Goal: Information Seeking & Learning: Learn about a topic

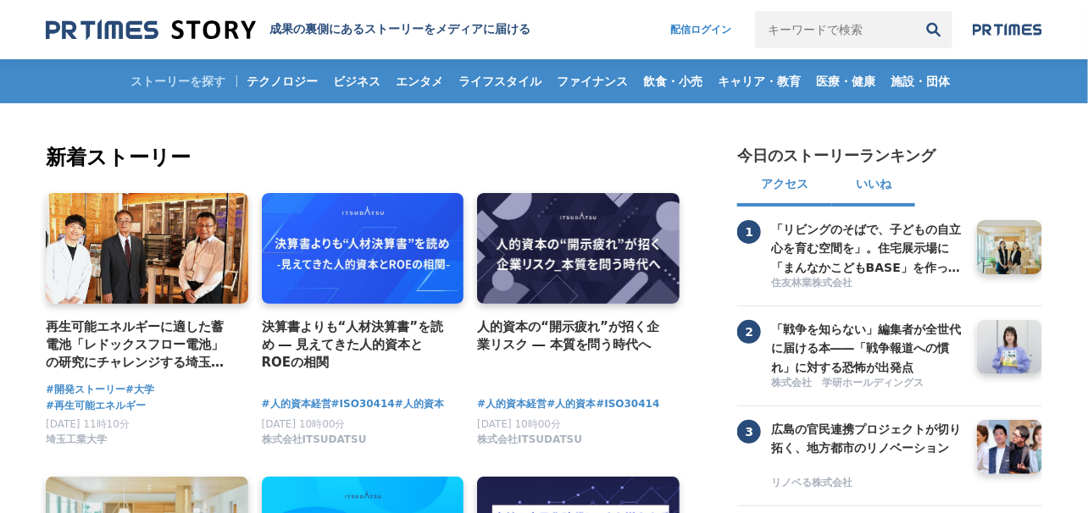
click at [879, 180] on button "いいね" at bounding box center [873, 186] width 83 height 41
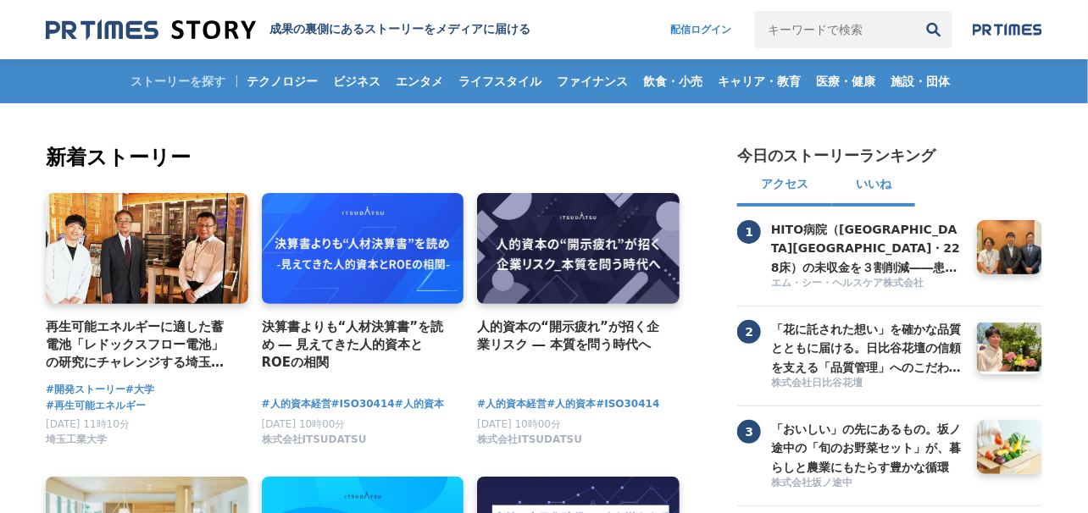
click at [776, 186] on button "アクセス" at bounding box center [784, 186] width 95 height 41
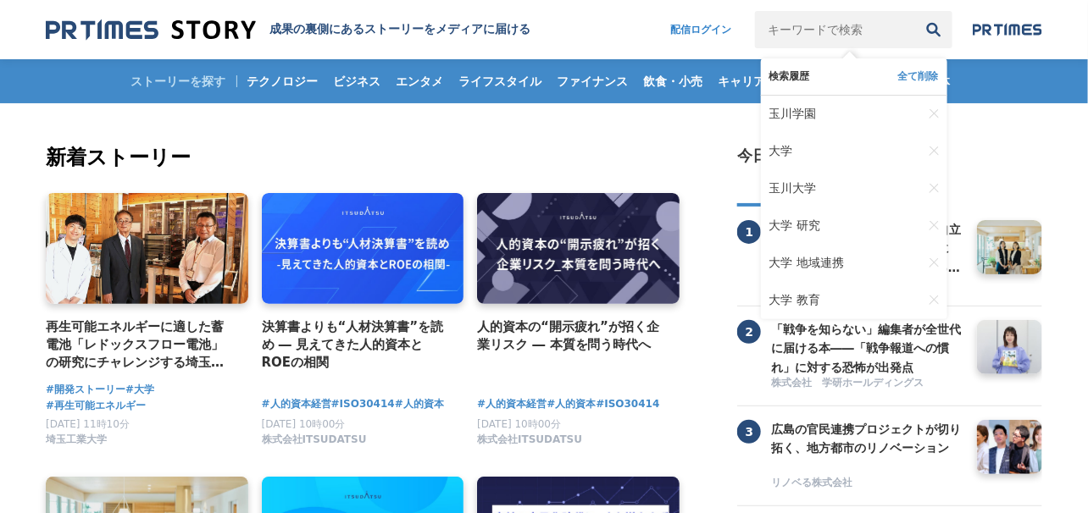
click at [802, 27] on input "キーワードで検索" at bounding box center [835, 29] width 160 height 37
click at [915, 11] on button "検索" at bounding box center [933, 29] width 37 height 37
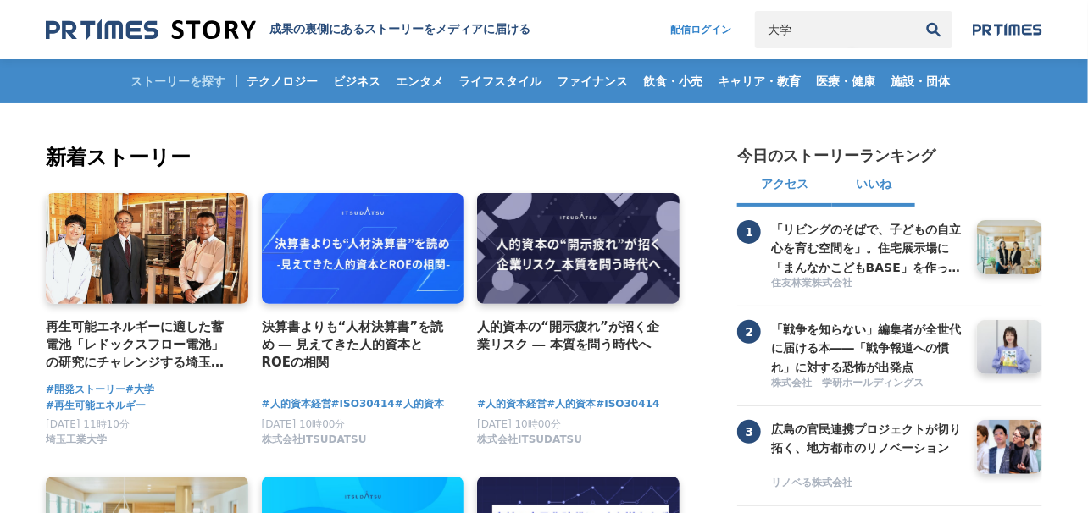
click at [883, 191] on button "いいね" at bounding box center [873, 186] width 83 height 41
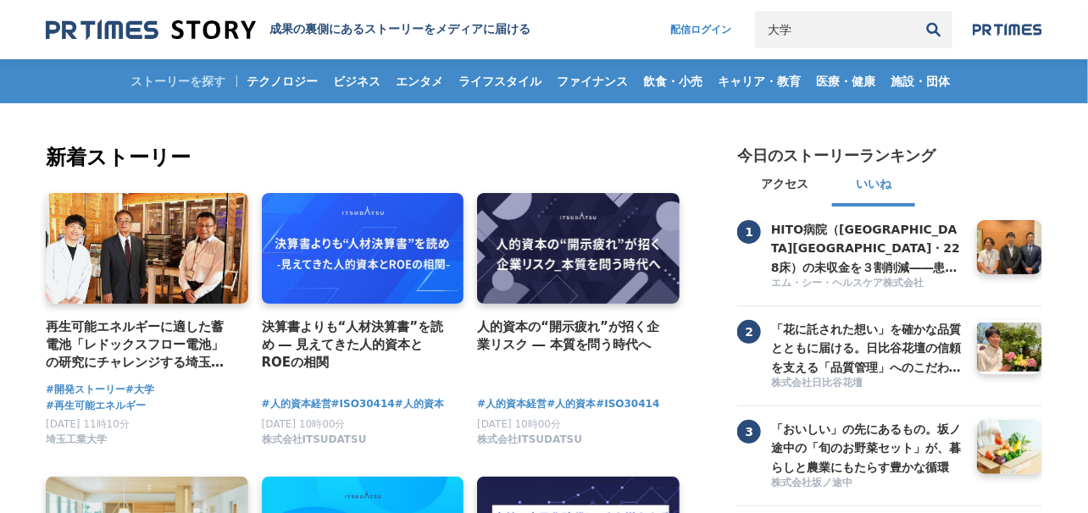
click at [834, 36] on input "大学" at bounding box center [835, 29] width 160 height 37
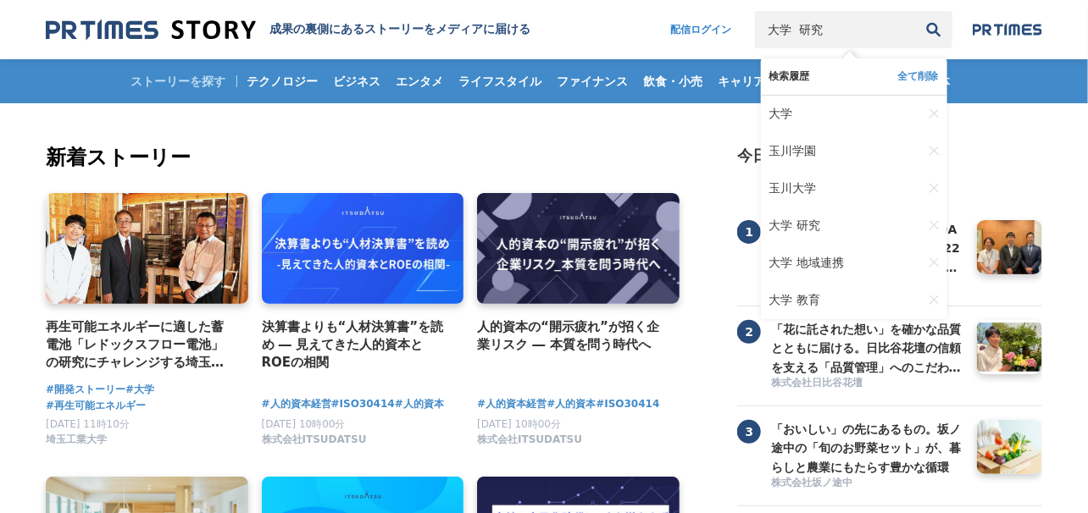
type input "大学 研究"
click at [915, 11] on button "検索" at bounding box center [933, 29] width 37 height 37
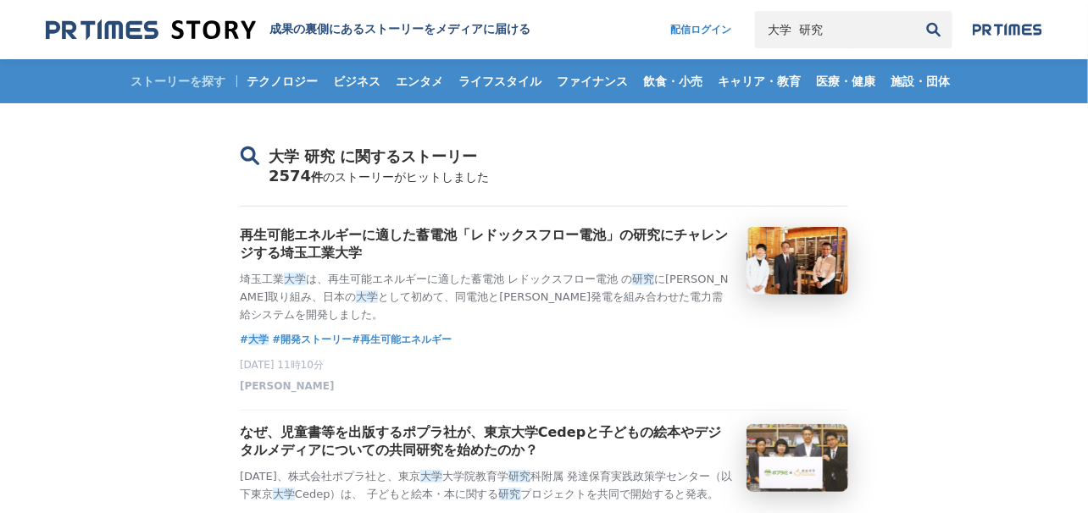
click at [824, 35] on input "大学 研究" at bounding box center [835, 29] width 160 height 37
